Goal: Find specific page/section: Find specific page/section

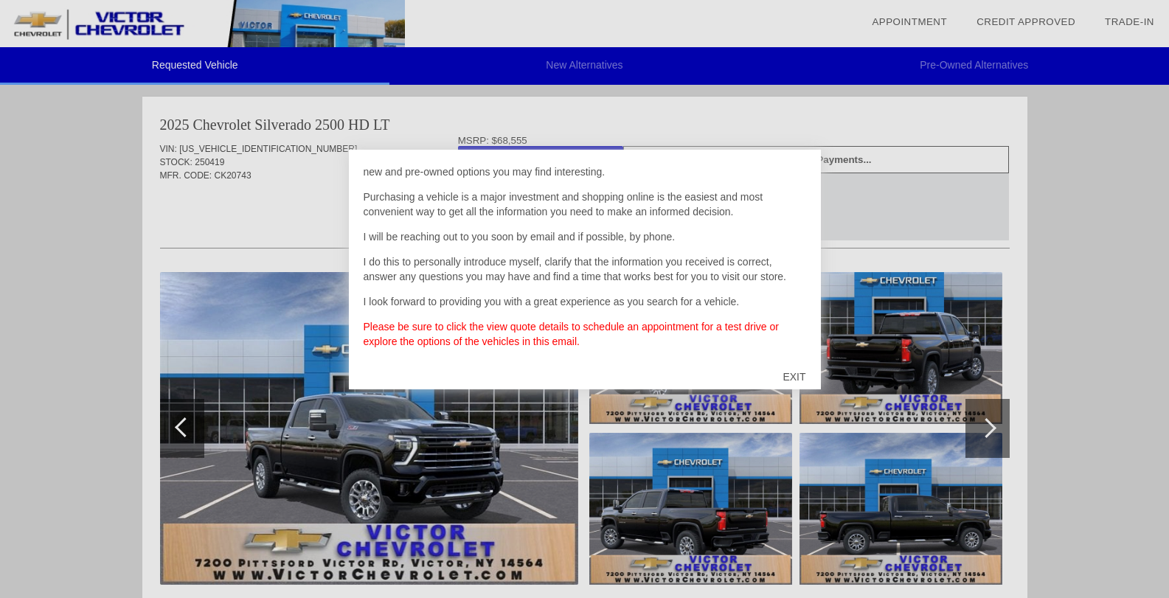
scroll to position [78, 0]
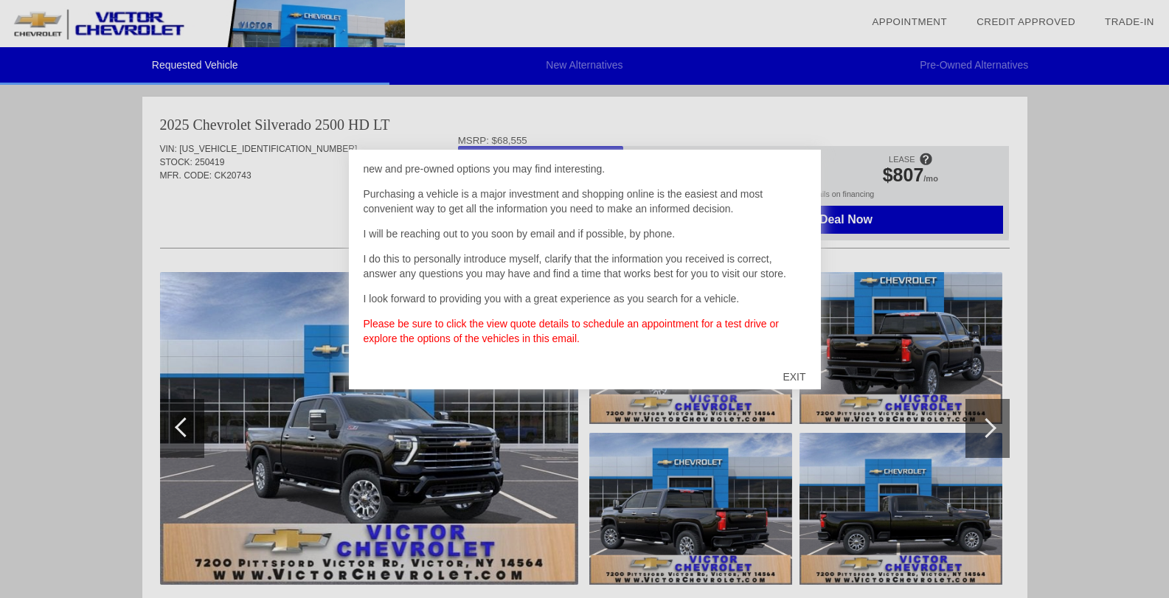
drag, startPoint x: 793, startPoint y: 376, endPoint x: 792, endPoint y: 362, distance: 13.3
click at [793, 375] on div "EXIT" at bounding box center [794, 377] width 52 height 44
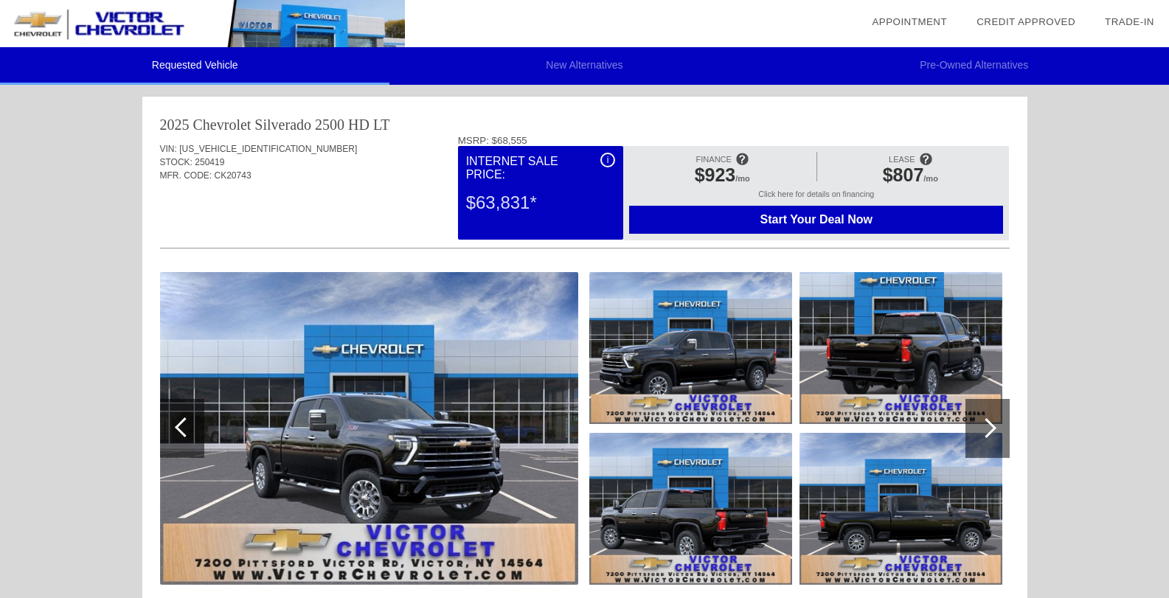
click at [399, 425] on img at bounding box center [369, 428] width 418 height 313
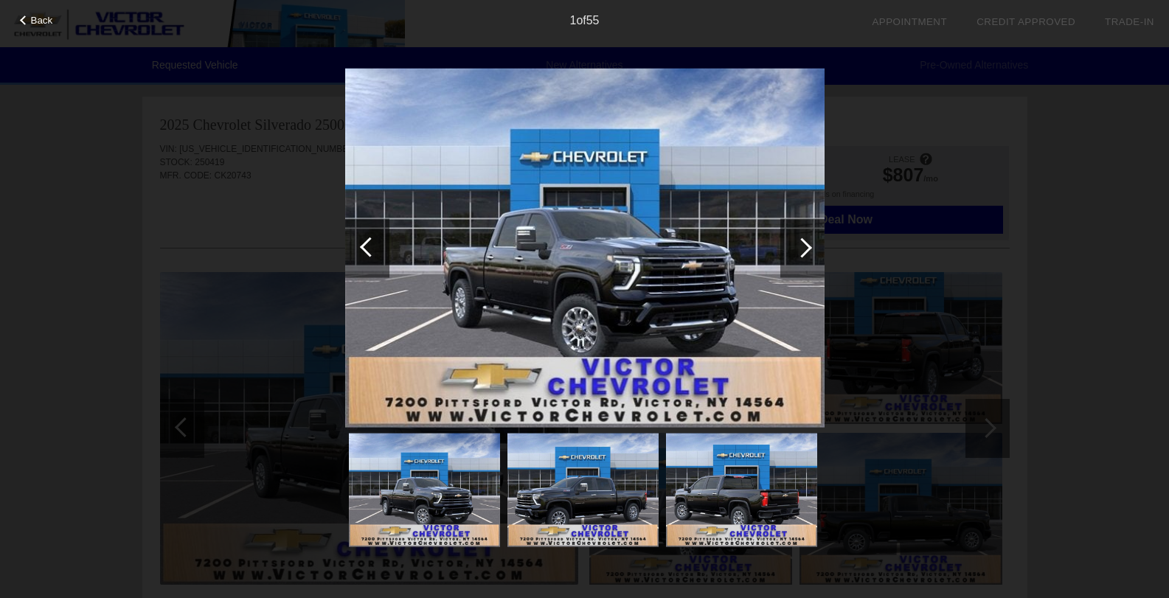
click at [587, 296] on img at bounding box center [585, 248] width 480 height 360
click at [810, 245] on div at bounding box center [803, 247] width 44 height 59
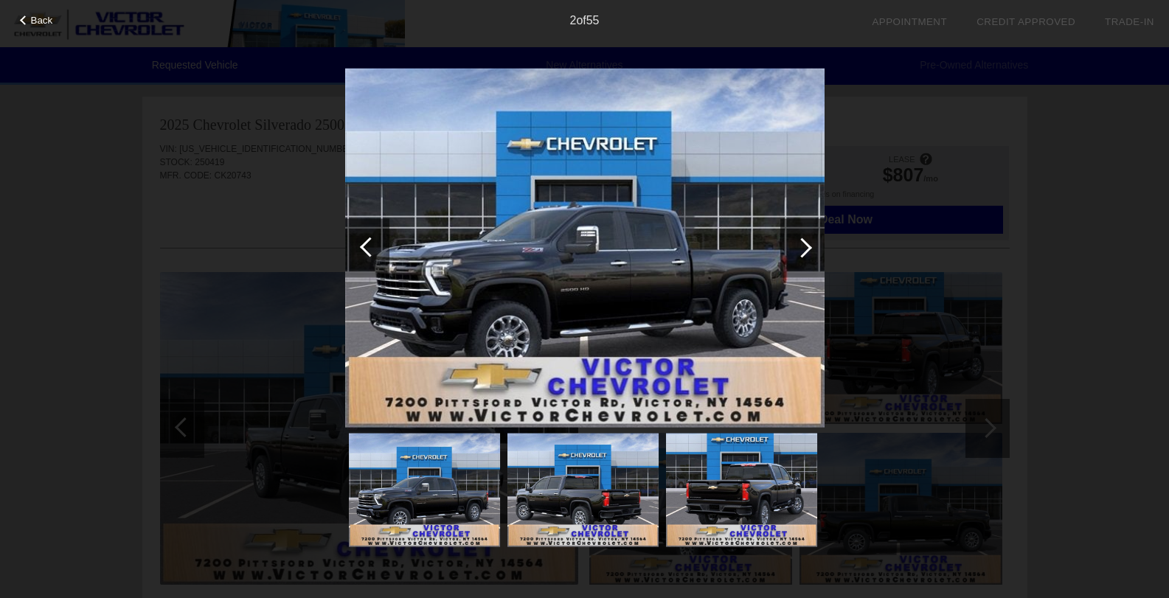
click at [810, 245] on div at bounding box center [803, 247] width 44 height 59
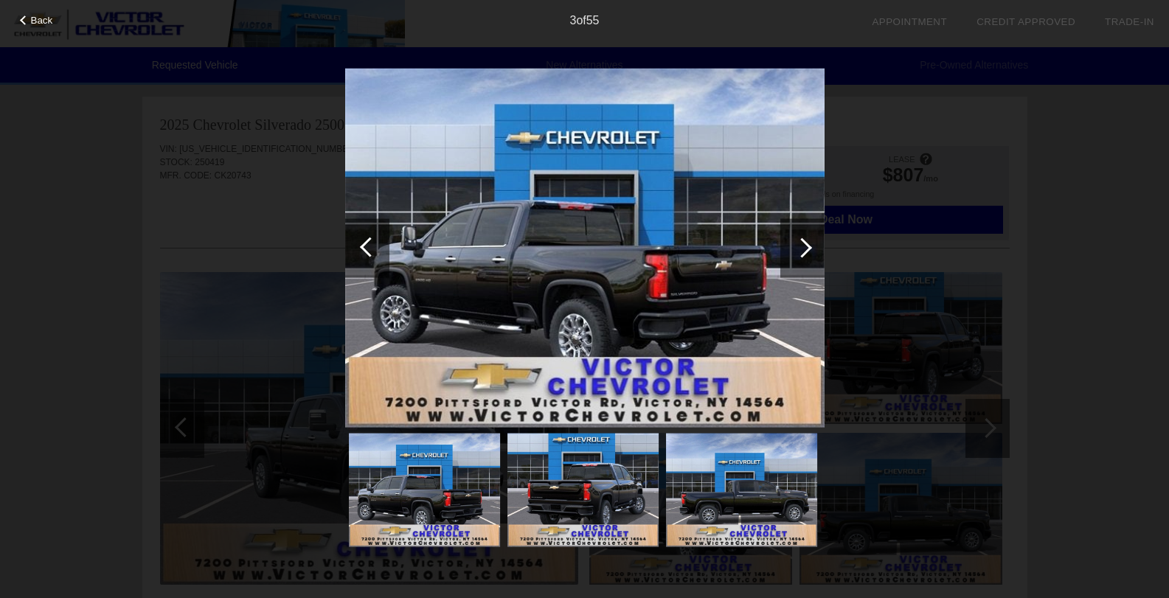
click at [810, 245] on div at bounding box center [803, 247] width 44 height 59
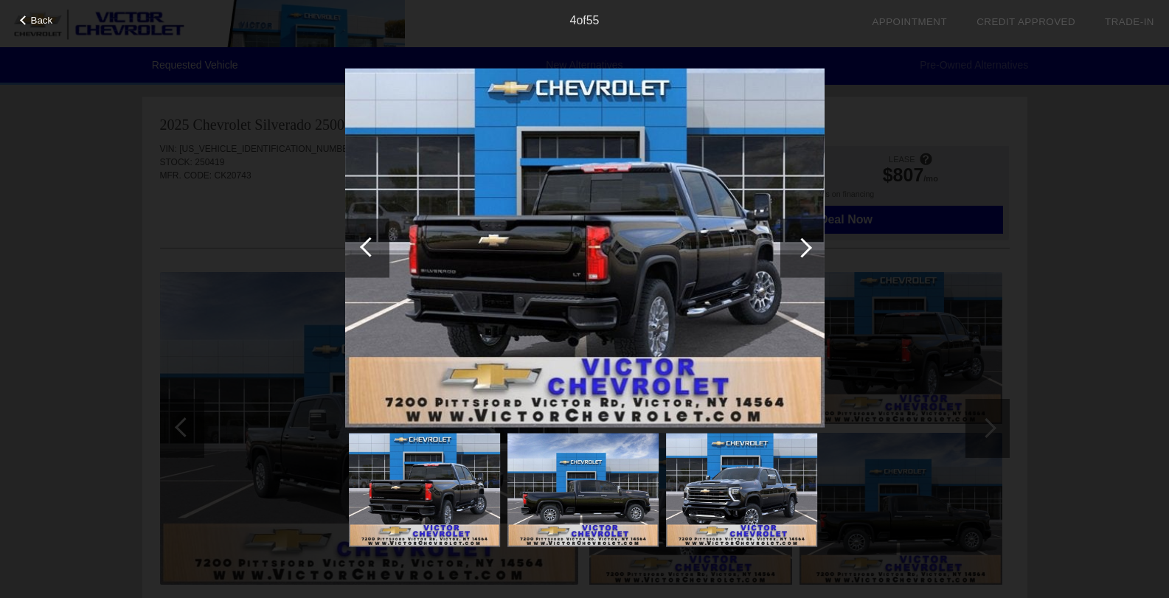
click at [810, 245] on div at bounding box center [803, 247] width 44 height 59
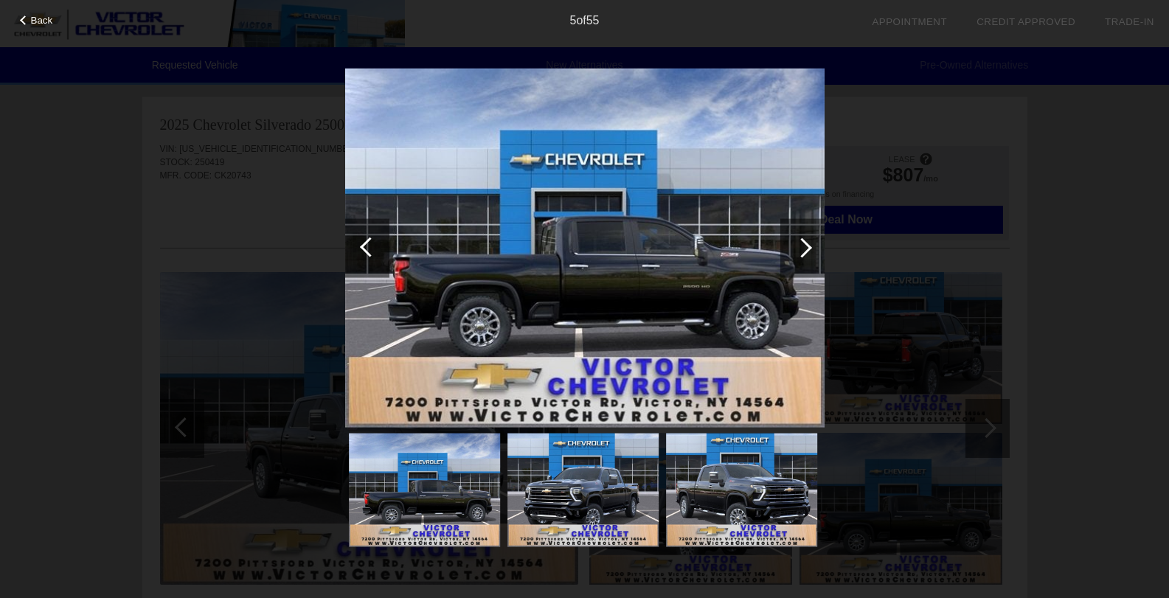
click at [810, 245] on div at bounding box center [803, 247] width 44 height 59
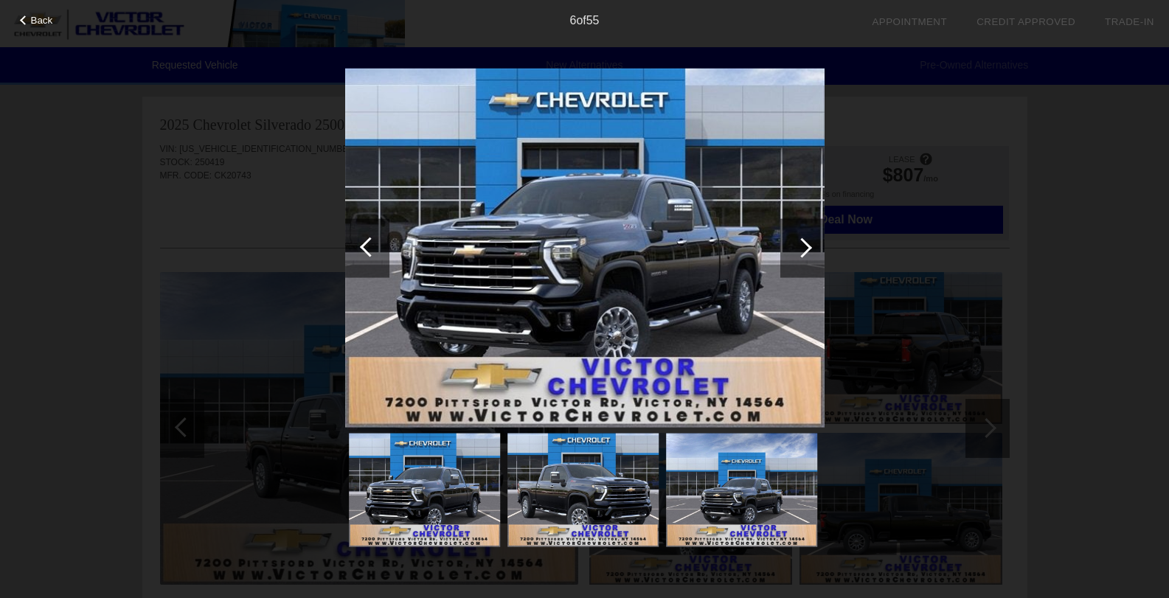
click at [810, 245] on div at bounding box center [803, 247] width 44 height 59
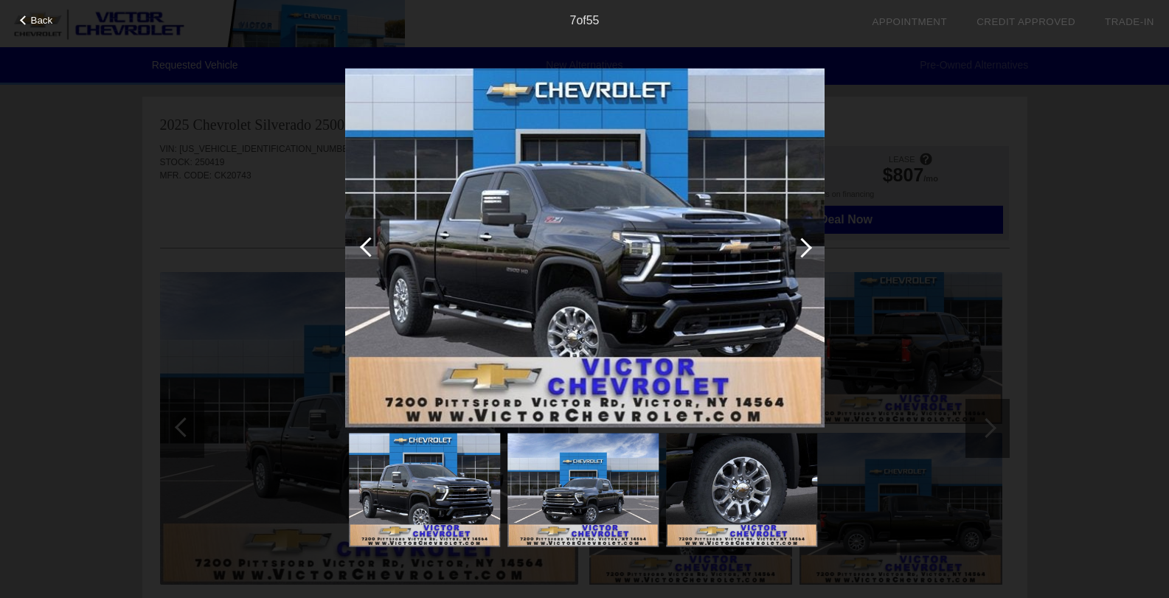
click at [810, 245] on div at bounding box center [803, 247] width 44 height 59
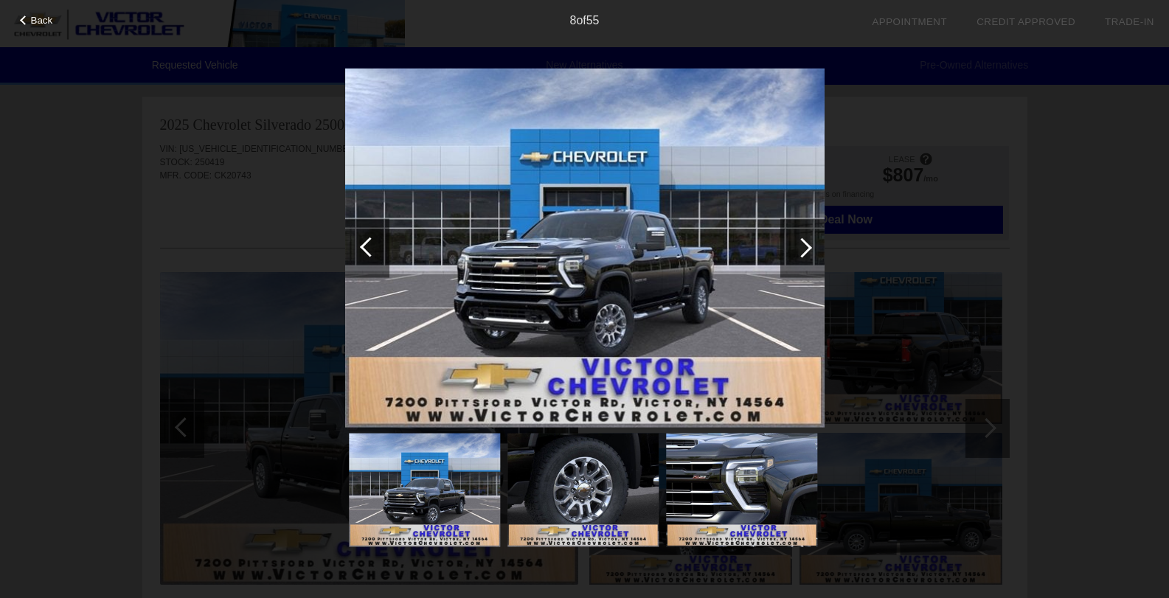
click at [810, 245] on div at bounding box center [803, 247] width 44 height 59
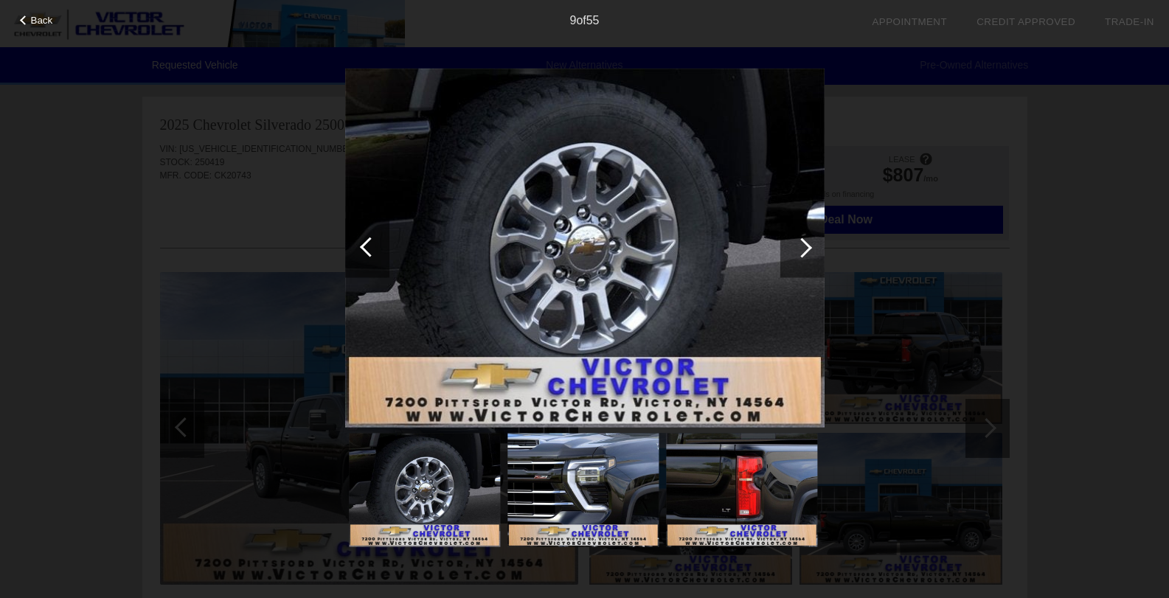
click at [810, 245] on div at bounding box center [803, 247] width 44 height 59
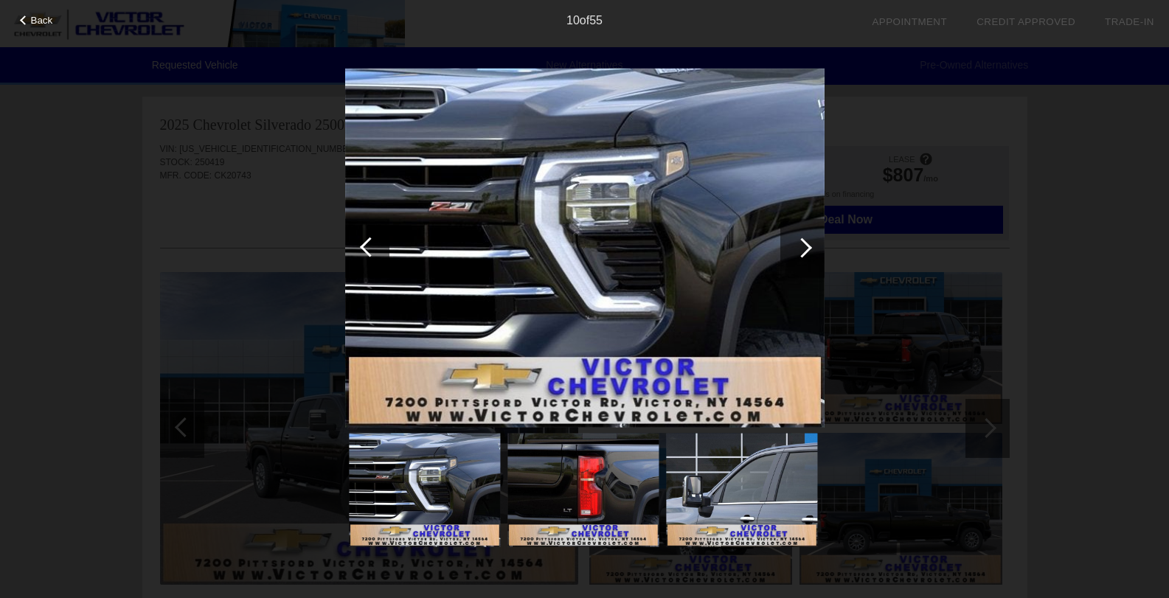
click at [810, 244] on div at bounding box center [803, 247] width 44 height 59
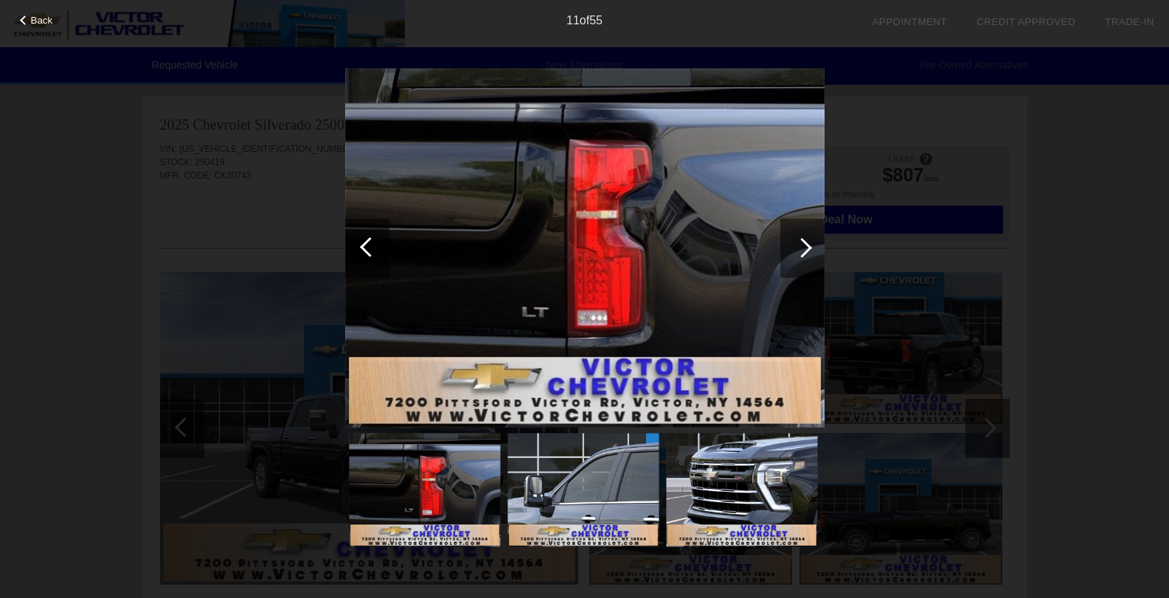
click at [810, 244] on div at bounding box center [803, 247] width 44 height 59
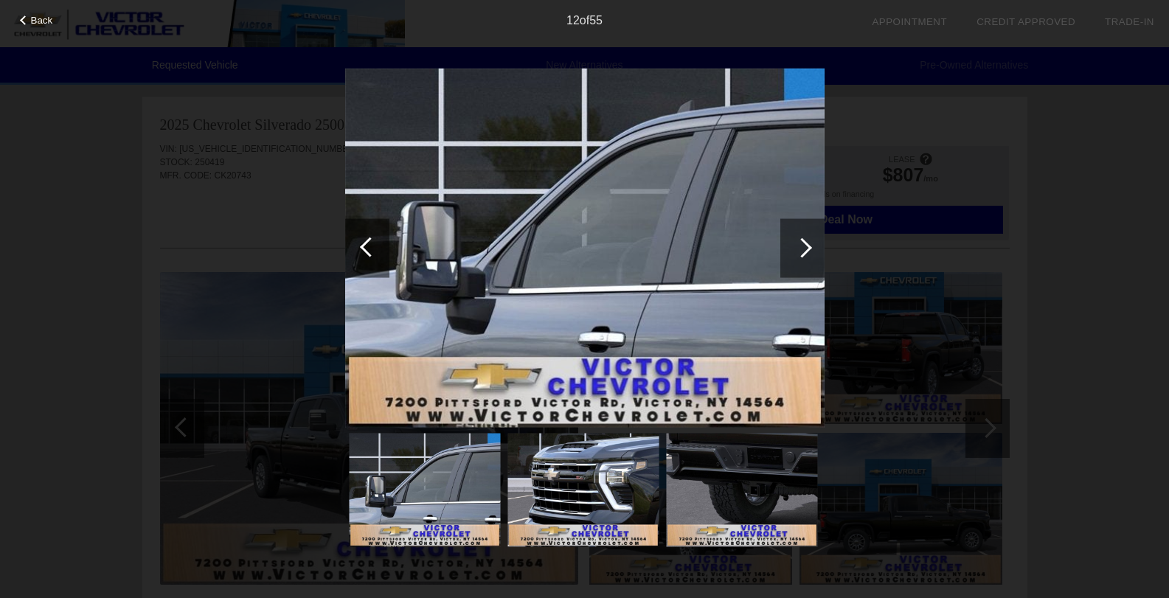
click at [810, 244] on div at bounding box center [803, 247] width 44 height 59
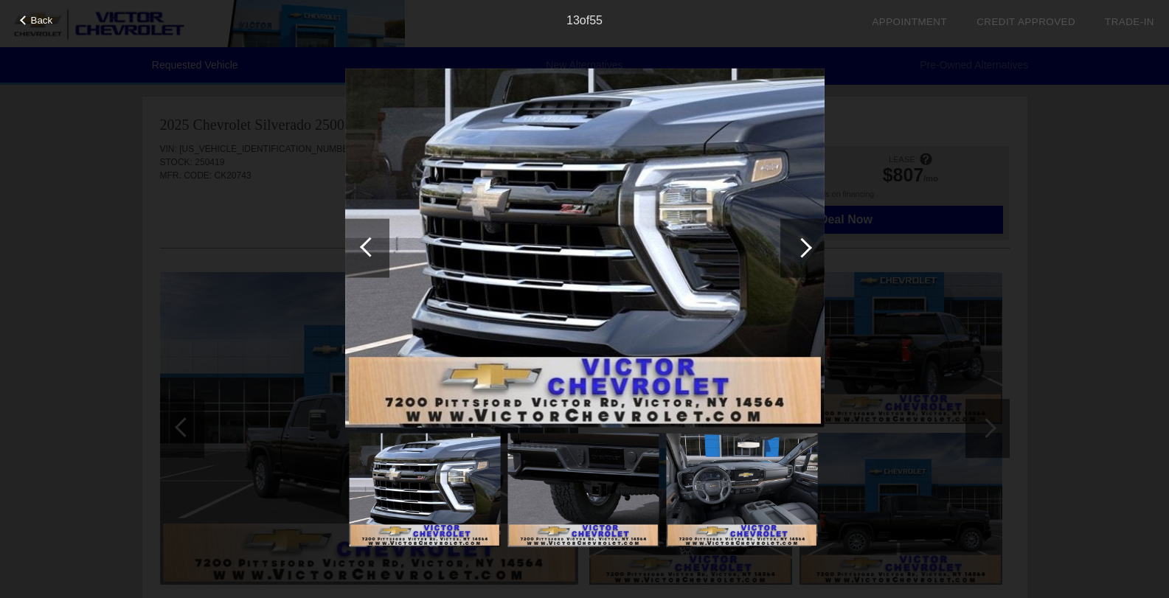
click at [810, 244] on div at bounding box center [803, 247] width 44 height 59
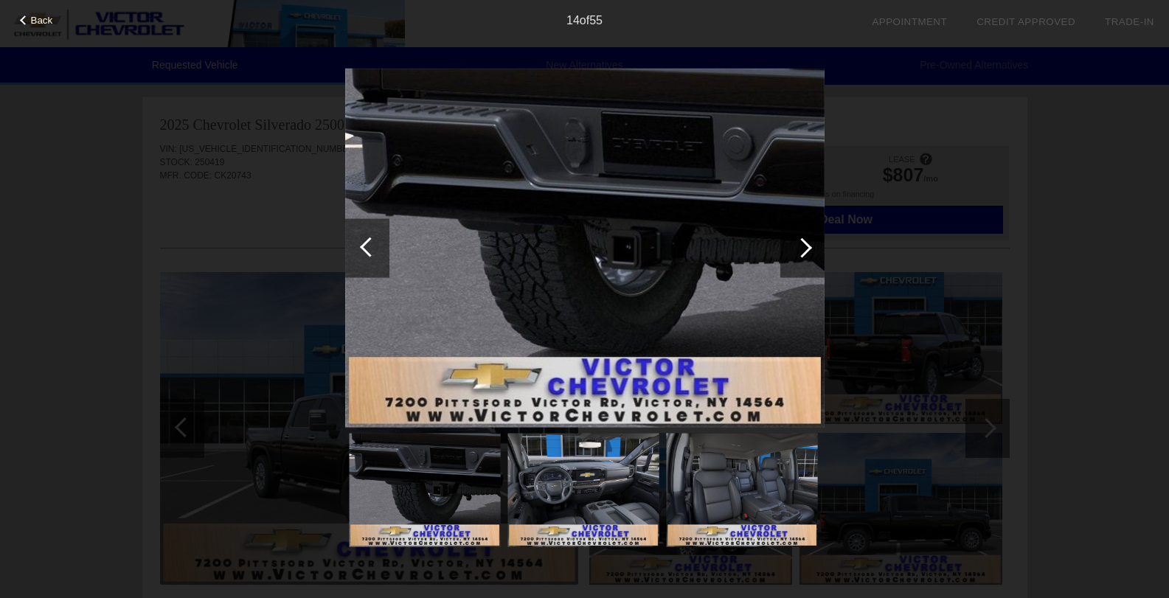
click at [810, 244] on div at bounding box center [803, 247] width 44 height 59
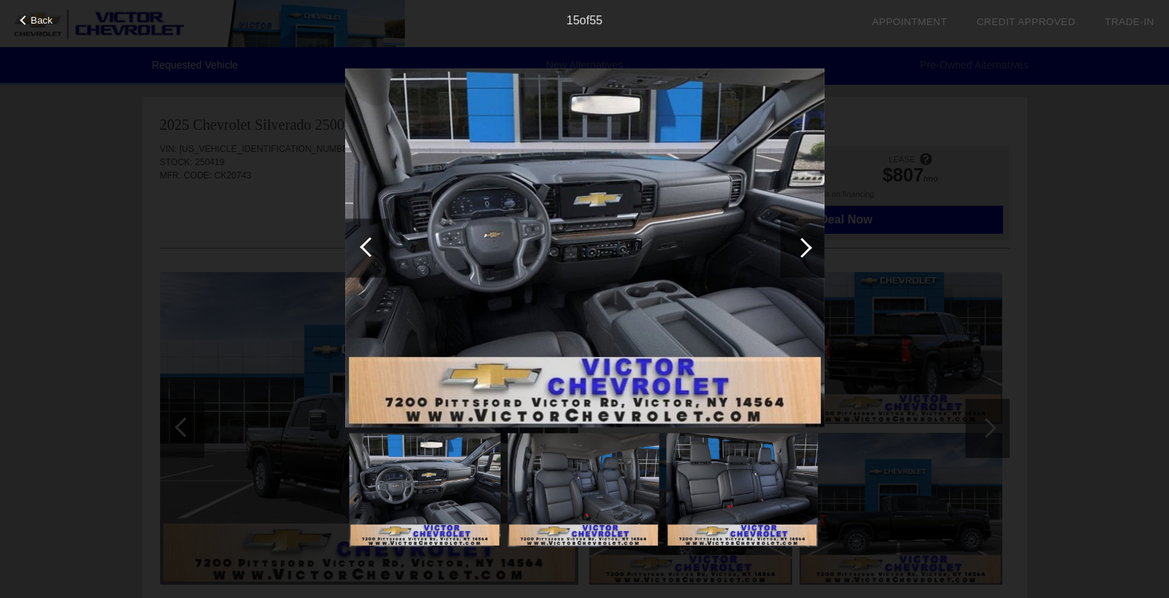
click at [810, 244] on div at bounding box center [803, 247] width 44 height 59
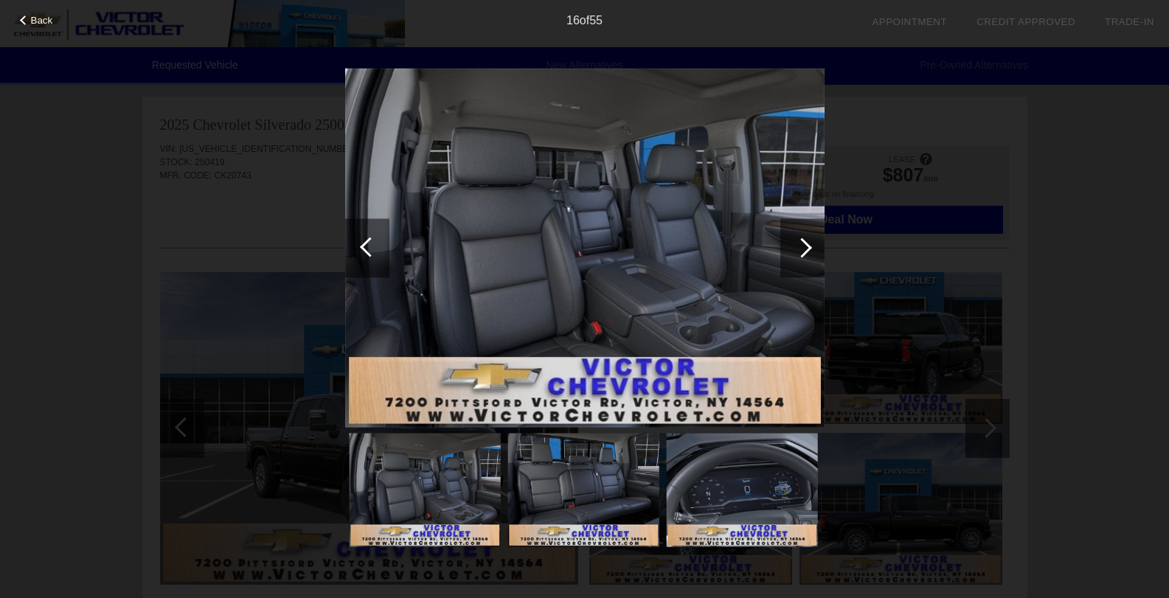
click at [810, 244] on div at bounding box center [803, 247] width 44 height 59
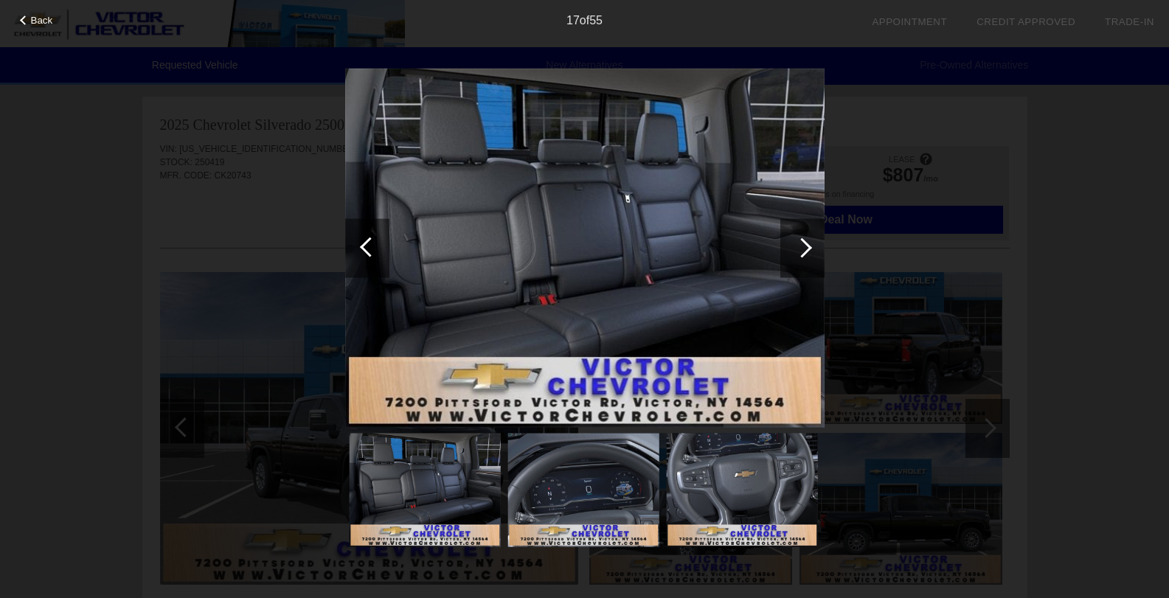
click at [810, 244] on div at bounding box center [803, 247] width 44 height 59
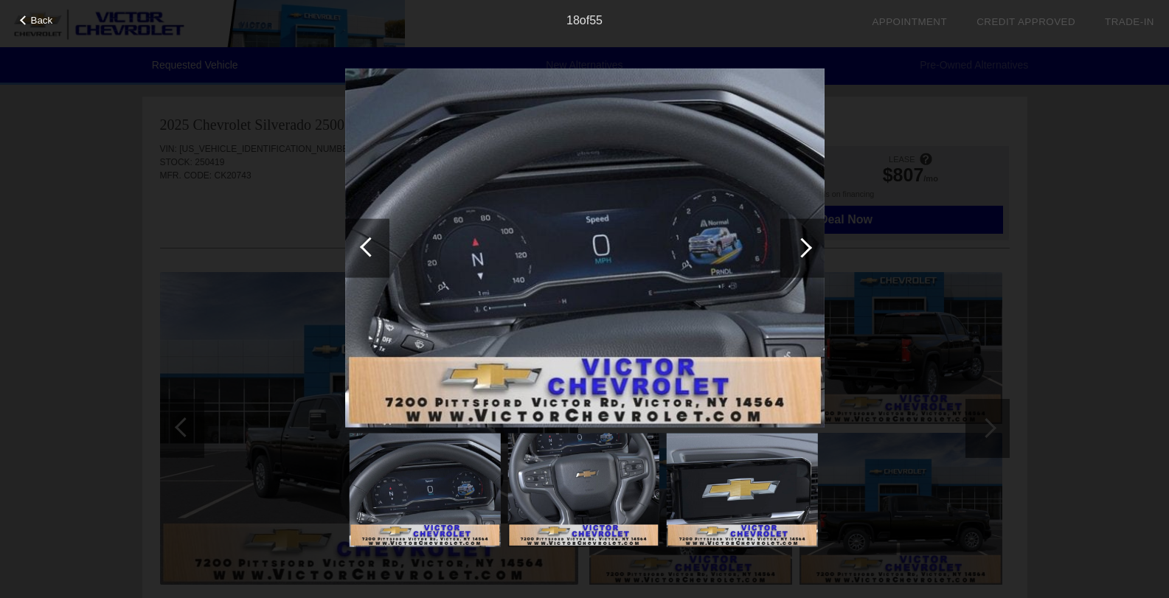
click at [810, 244] on div at bounding box center [803, 247] width 44 height 59
